Goal: Information Seeking & Learning: Find specific fact

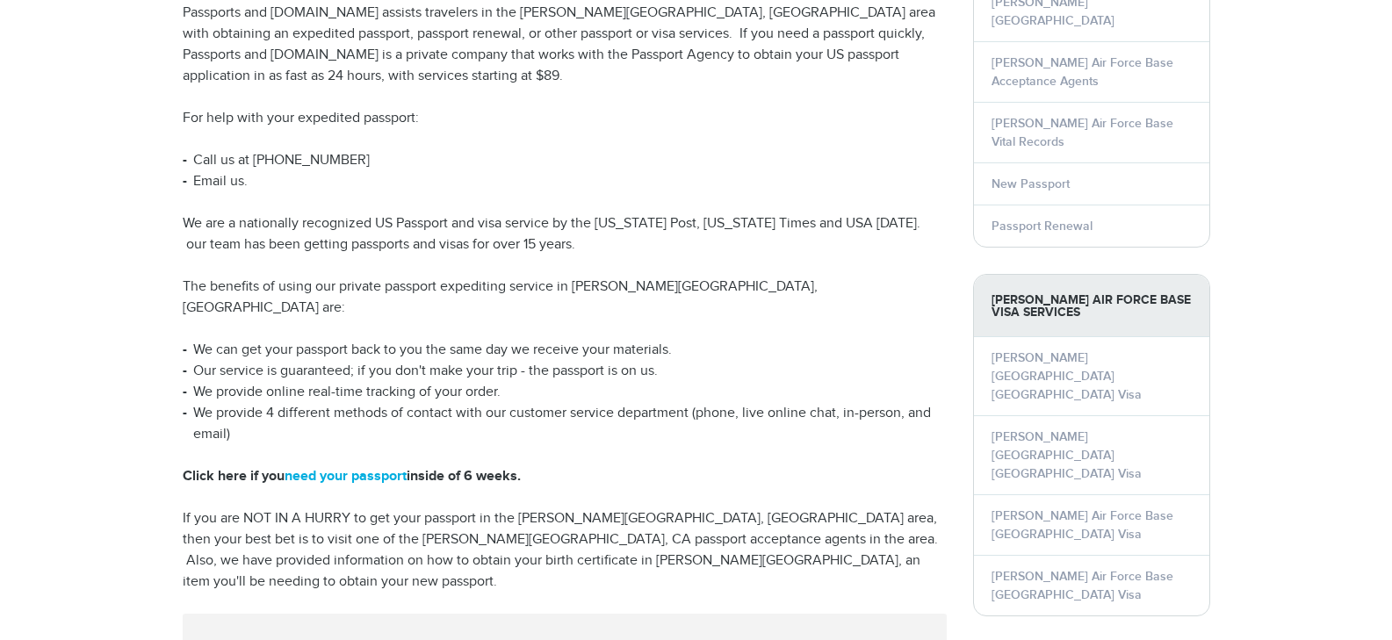
scroll to position [258, 0]
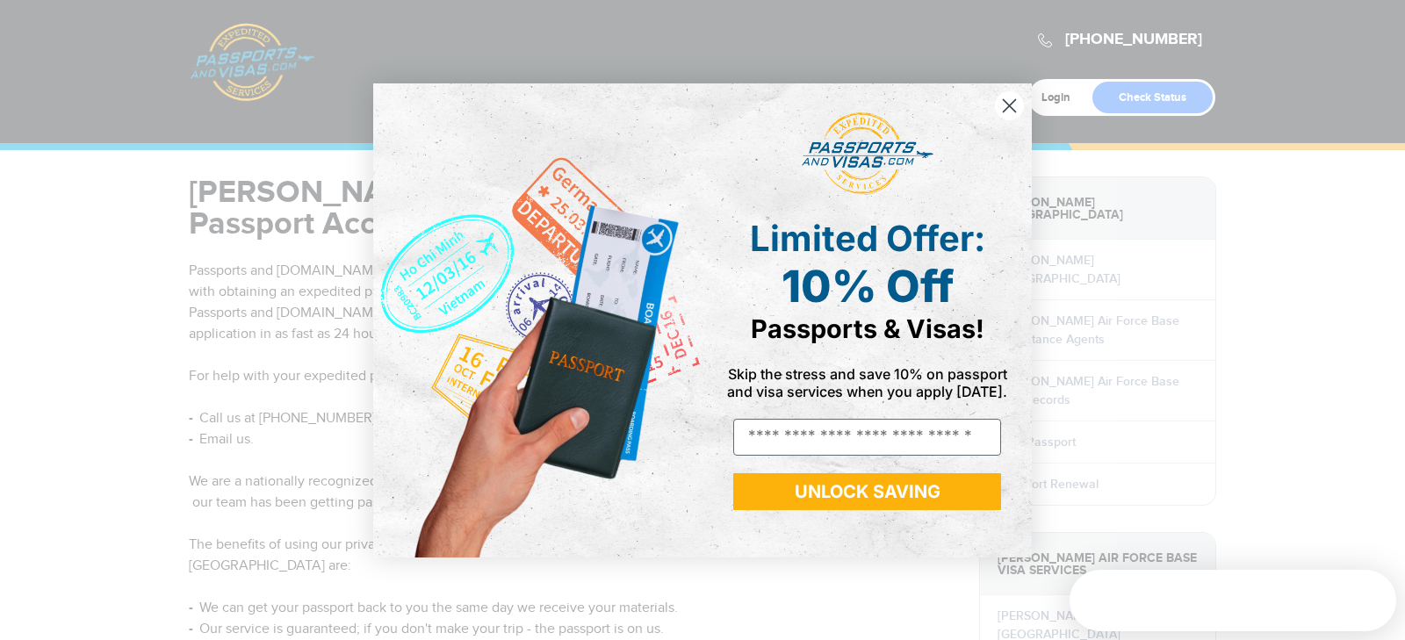
click at [1013, 103] on icon "Close dialog" at bounding box center [1010, 105] width 12 height 12
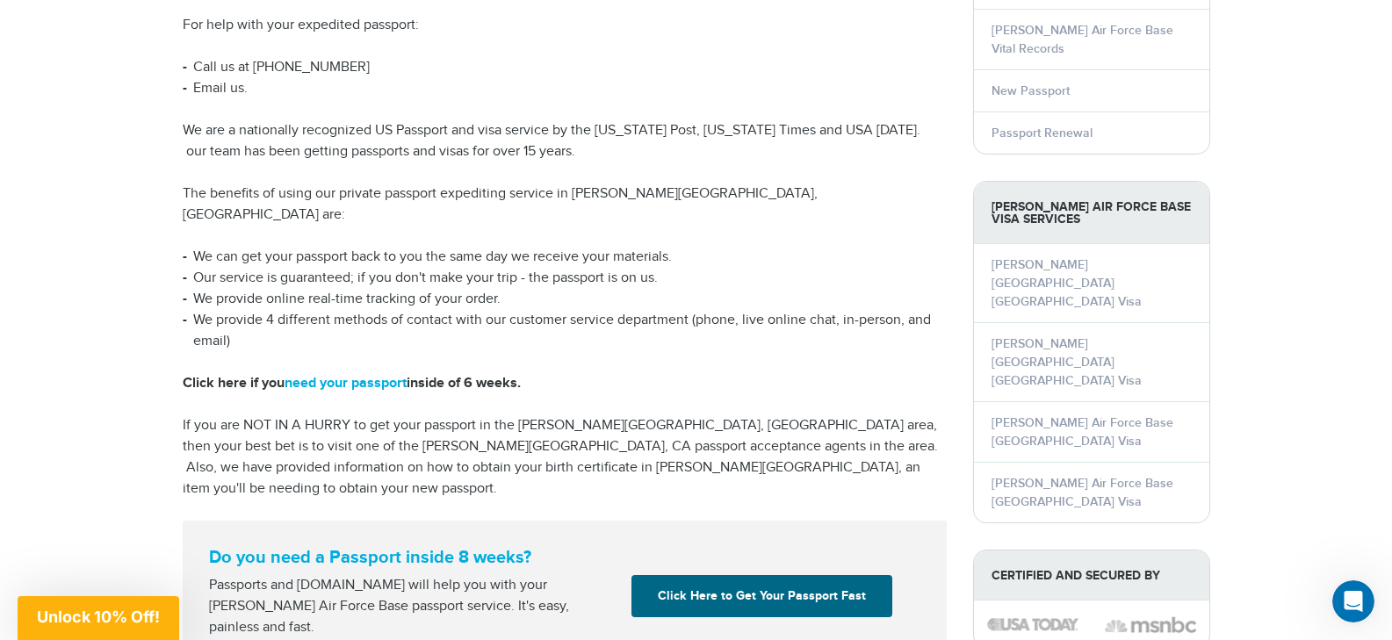
scroll to position [527, 0]
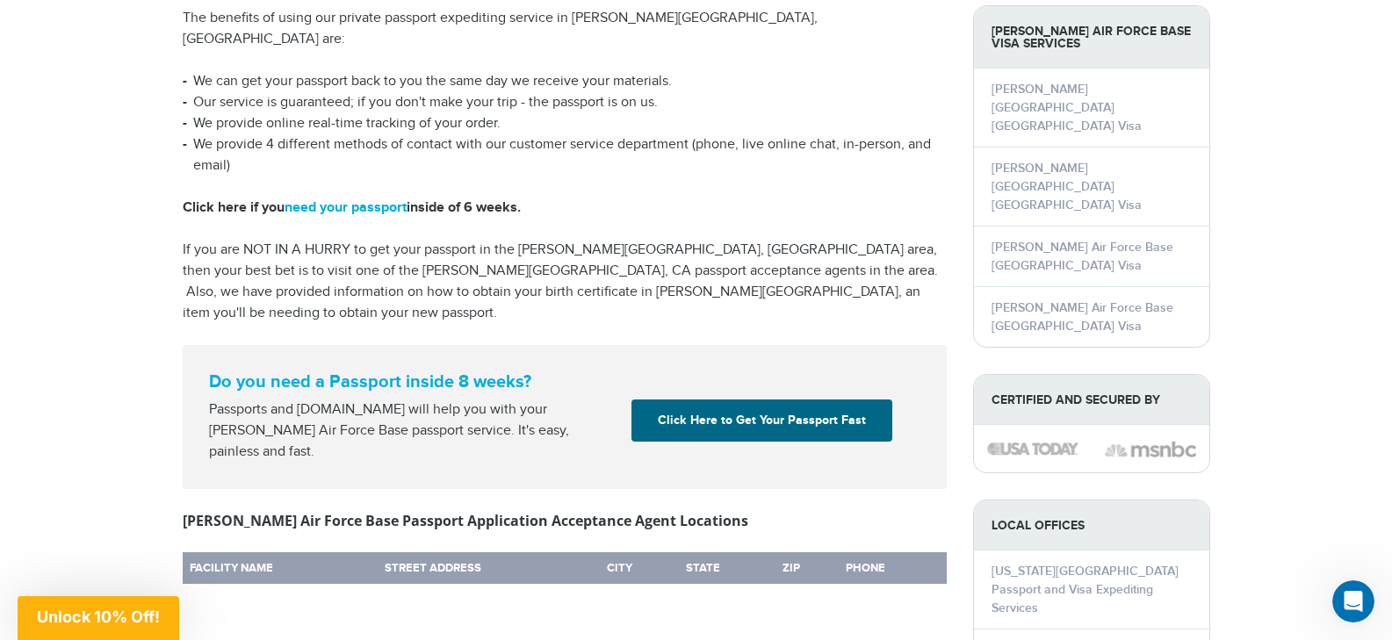
click at [634, 573] on div "Travis Air Force Base, CA Passport Acceptance Agents Passports and Visas.com as…" at bounding box center [696, 273] width 1054 height 1247
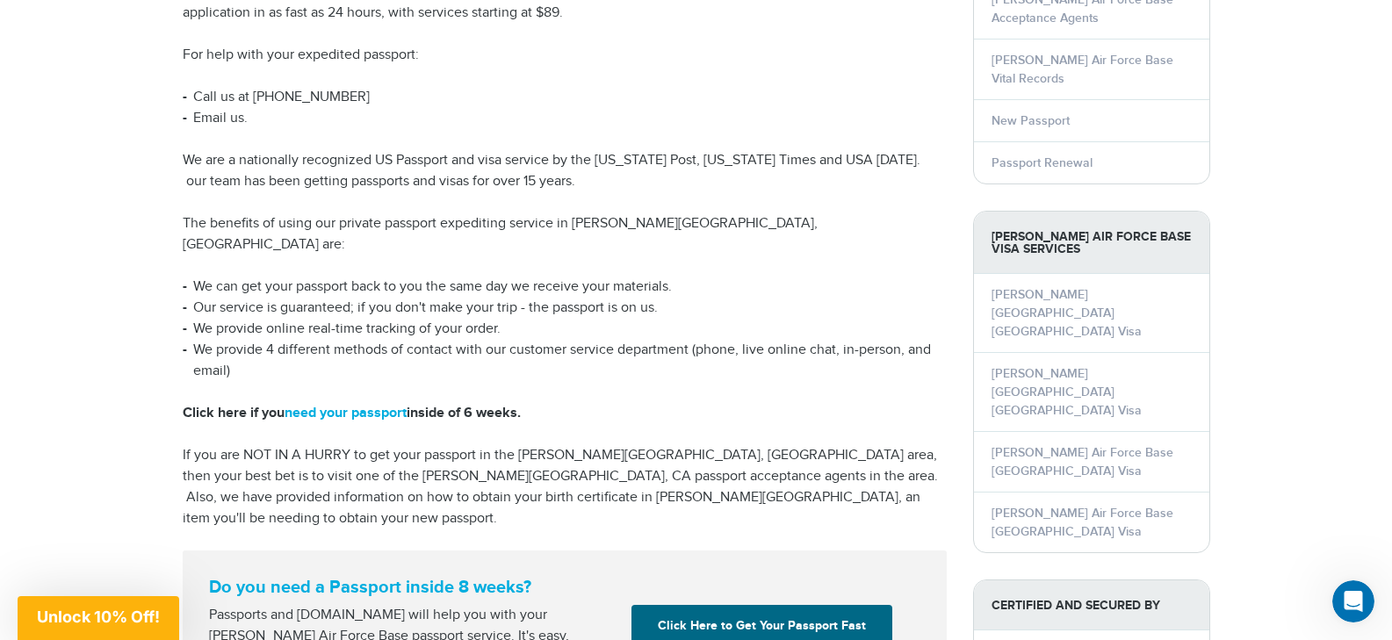
scroll to position [0, 0]
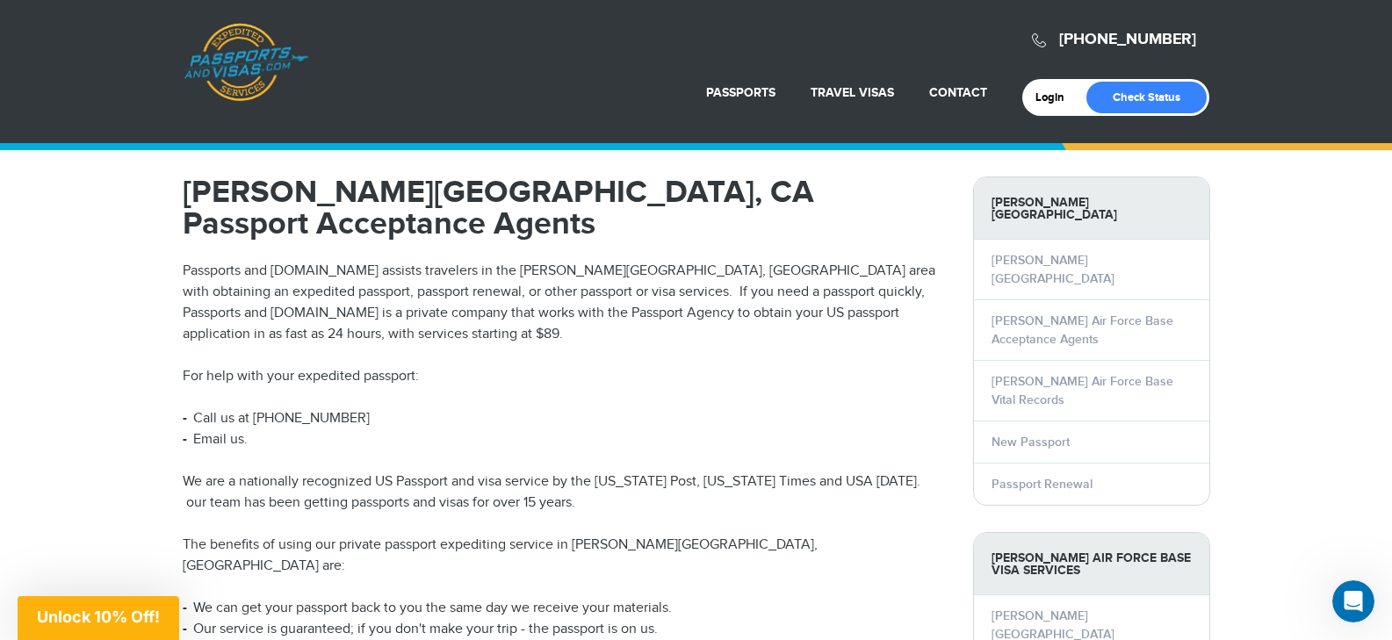
drag, startPoint x: 609, startPoint y: 359, endPoint x: 609, endPoint y: 371, distance: 12.3
click at [609, 371] on p "For help with your expedited passport:" at bounding box center [565, 376] width 764 height 21
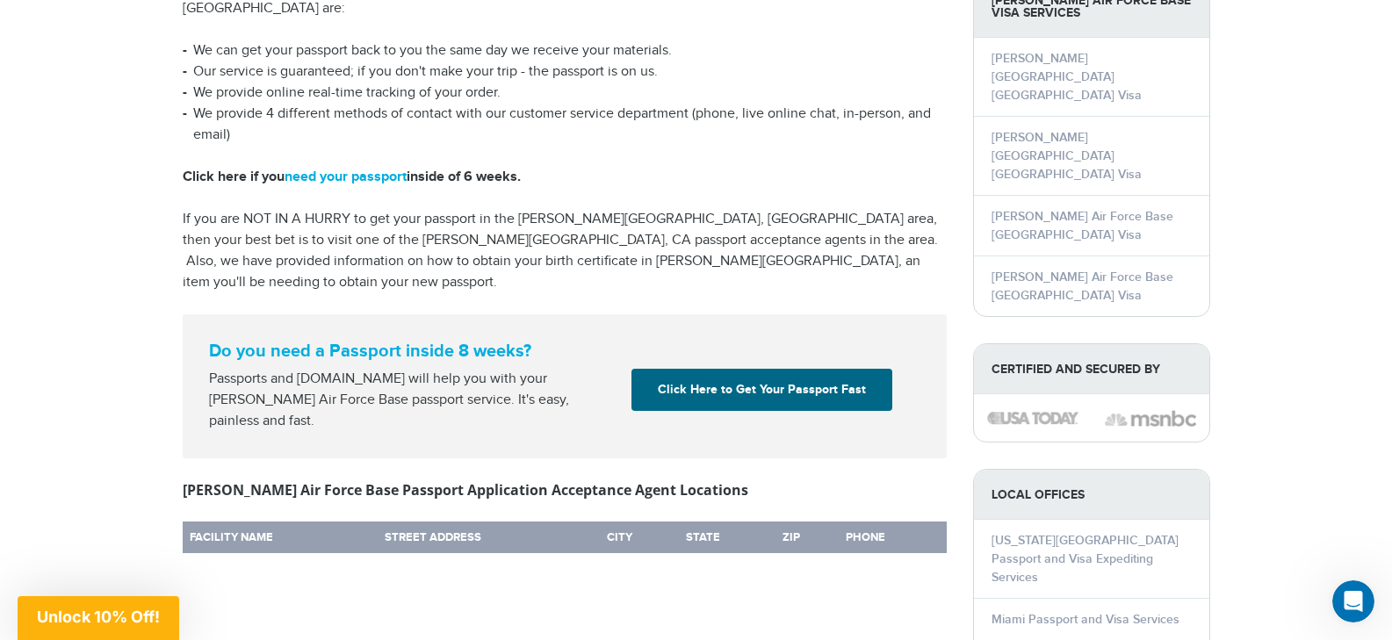
scroll to position [615, 0]
